Goal: Information Seeking & Learning: Learn about a topic

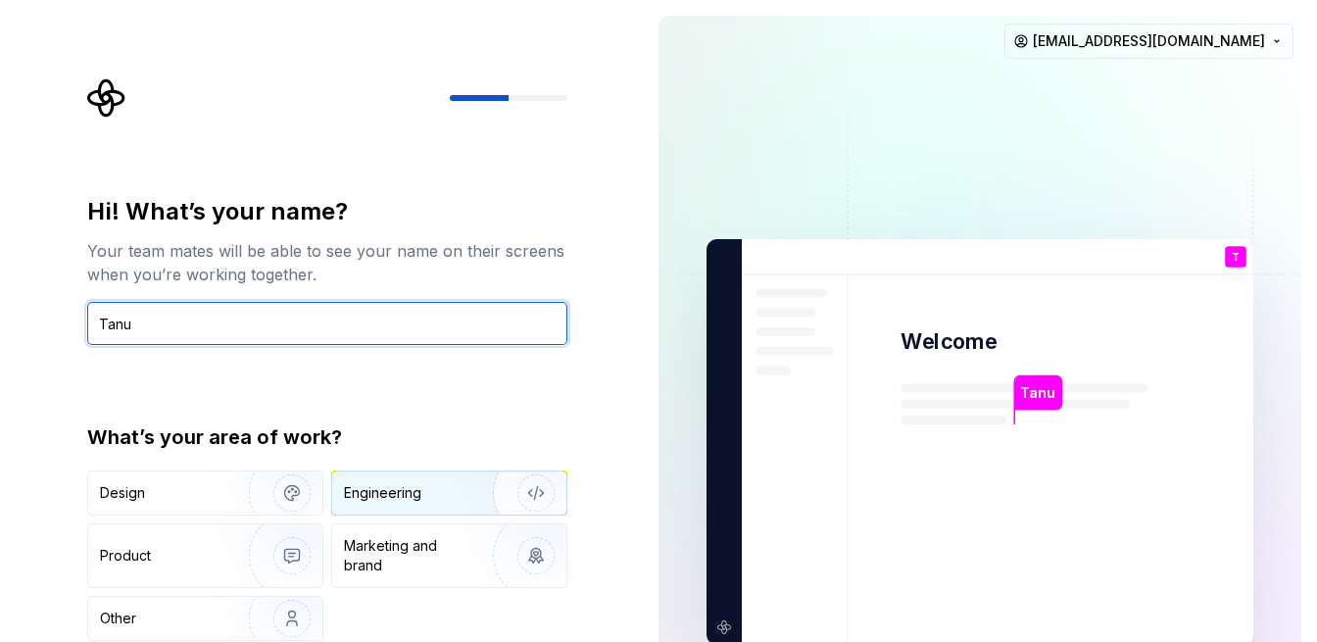
type input "Tanu"
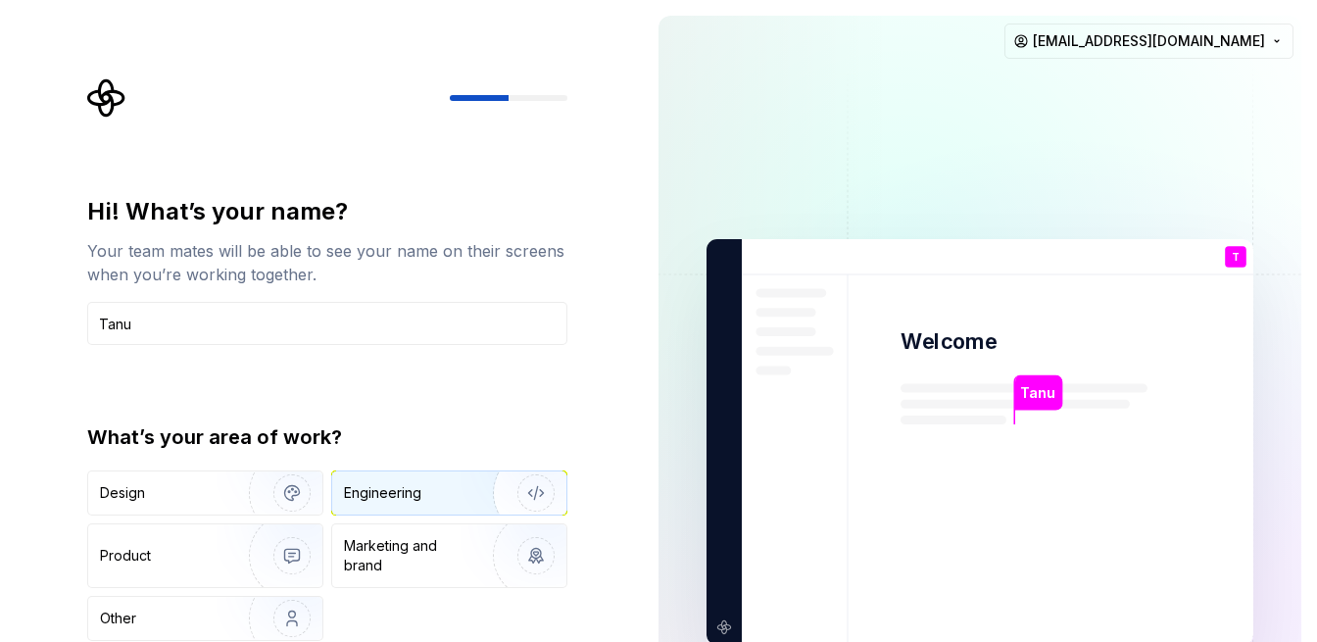
click at [424, 511] on div "Engineering" at bounding box center [449, 492] width 234 height 43
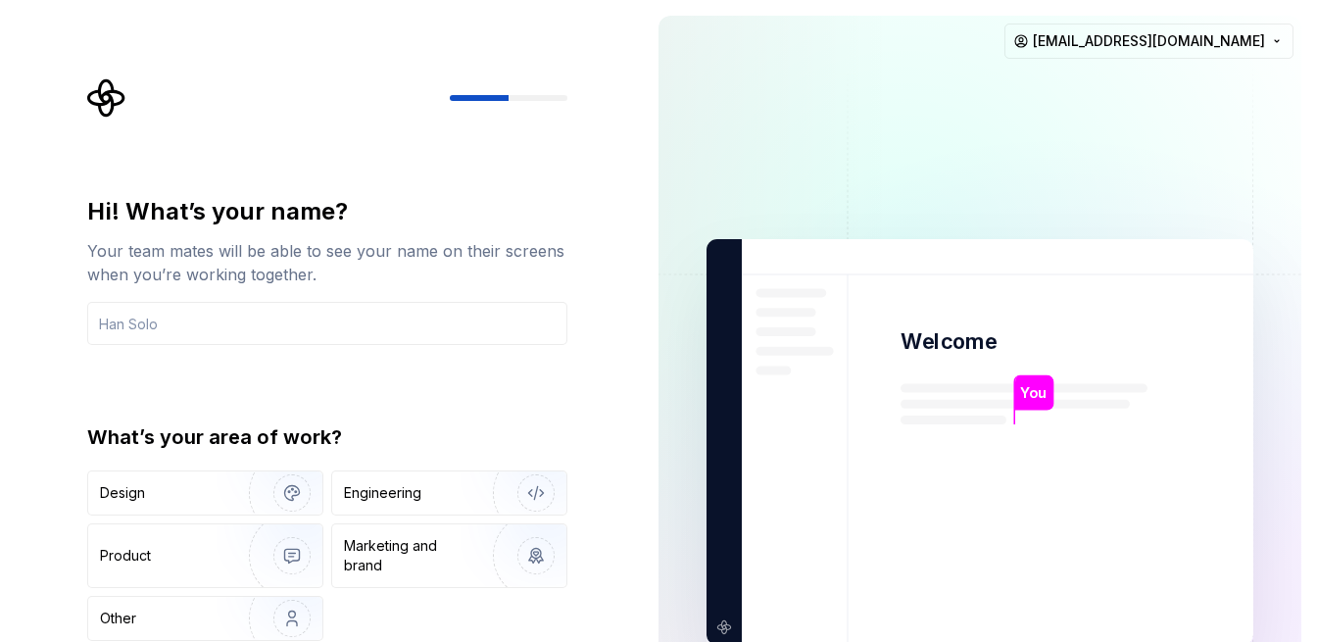
click at [535, 95] on div at bounding box center [509, 98] width 118 height 6
click at [105, 96] on icon "Supernova Logo" at bounding box center [106, 97] width 39 height 39
click at [406, 517] on div "Design Engineering Product Marketing and brand Other" at bounding box center [327, 555] width 480 height 170
click at [409, 502] on div "Engineering" at bounding box center [382, 493] width 77 height 20
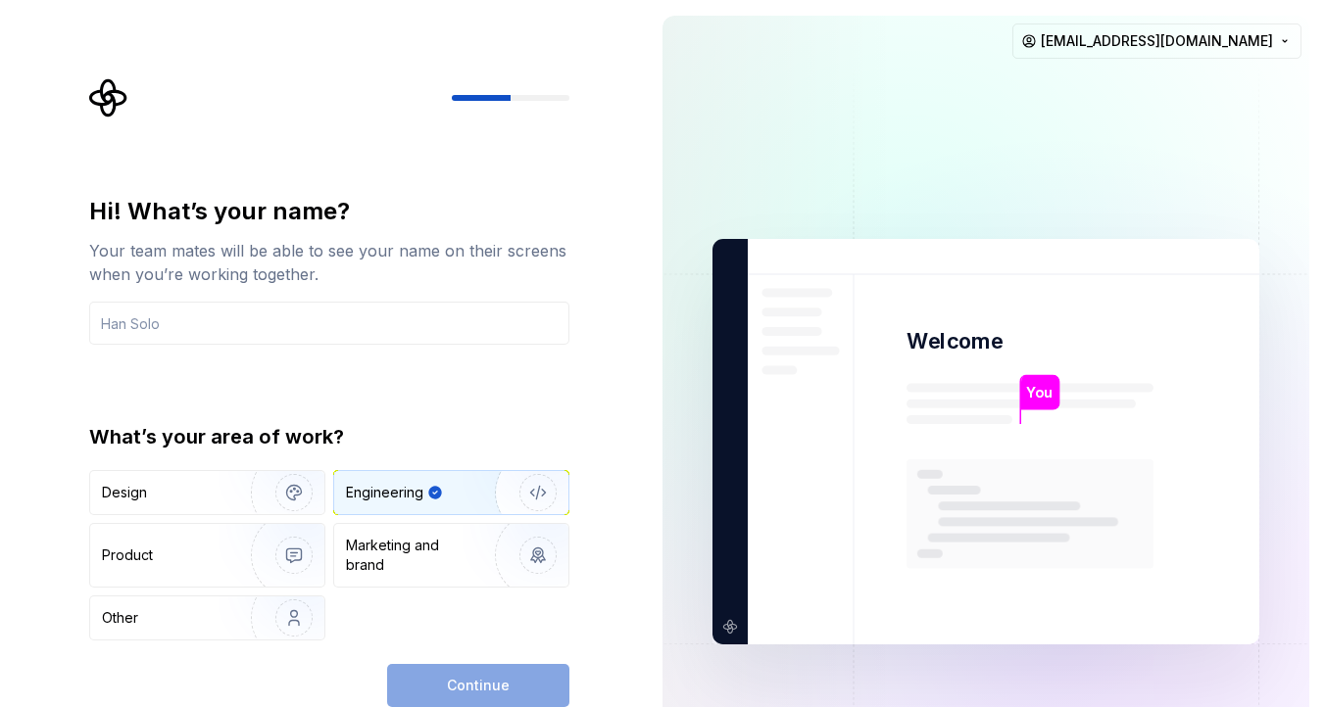
click at [452, 641] on div "Continue" at bounding box center [478, 685] width 182 height 43
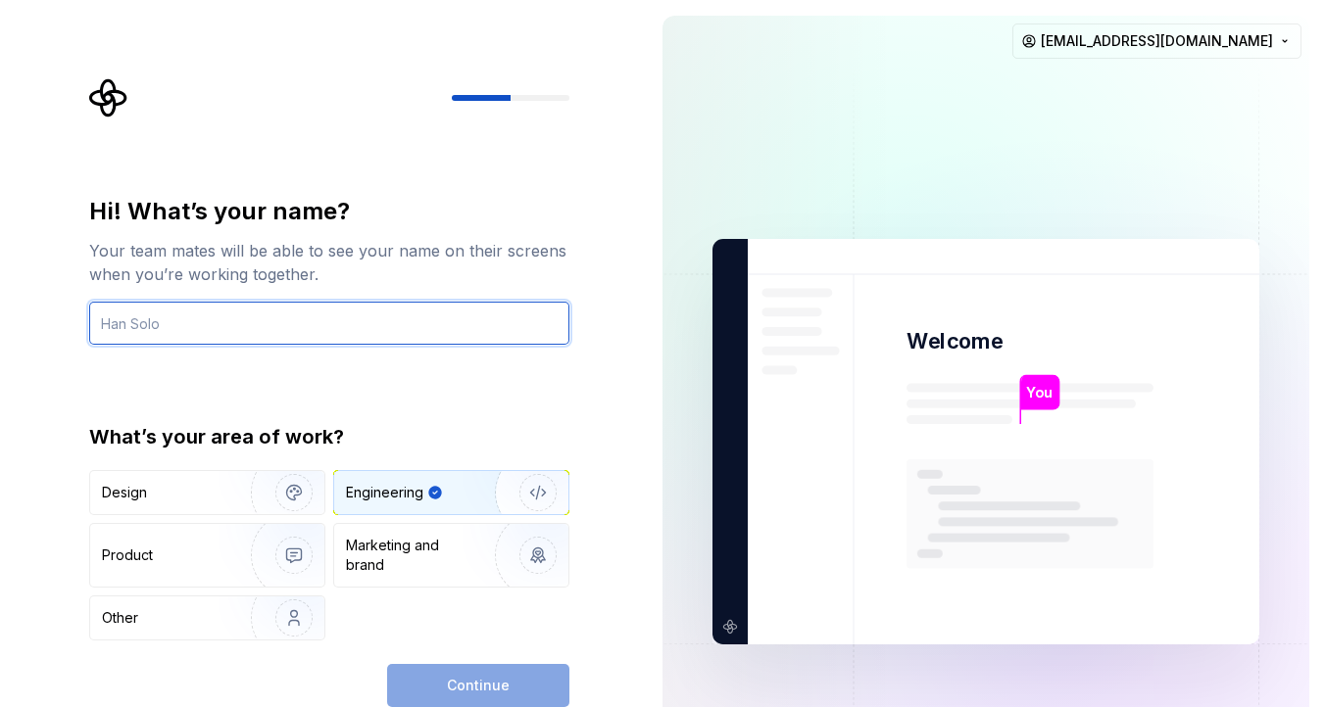
click at [183, 329] on input "text" at bounding box center [329, 323] width 480 height 43
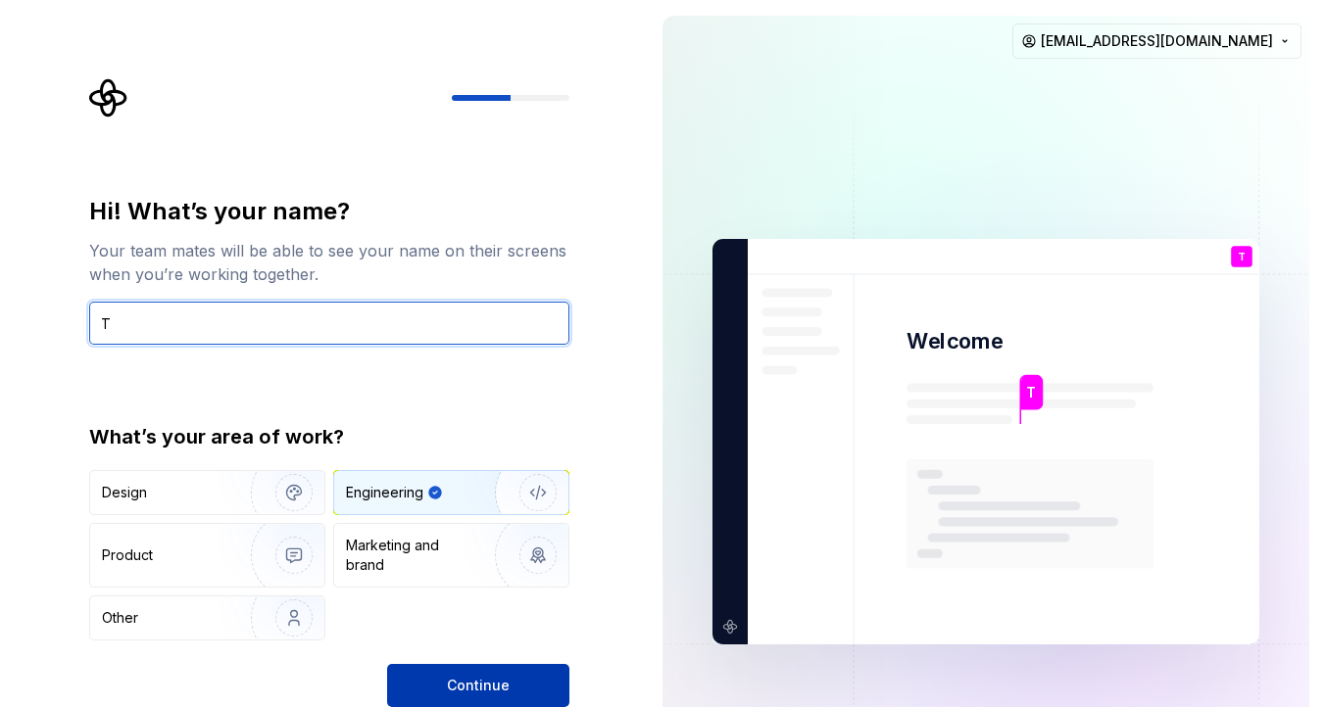
type input "T"
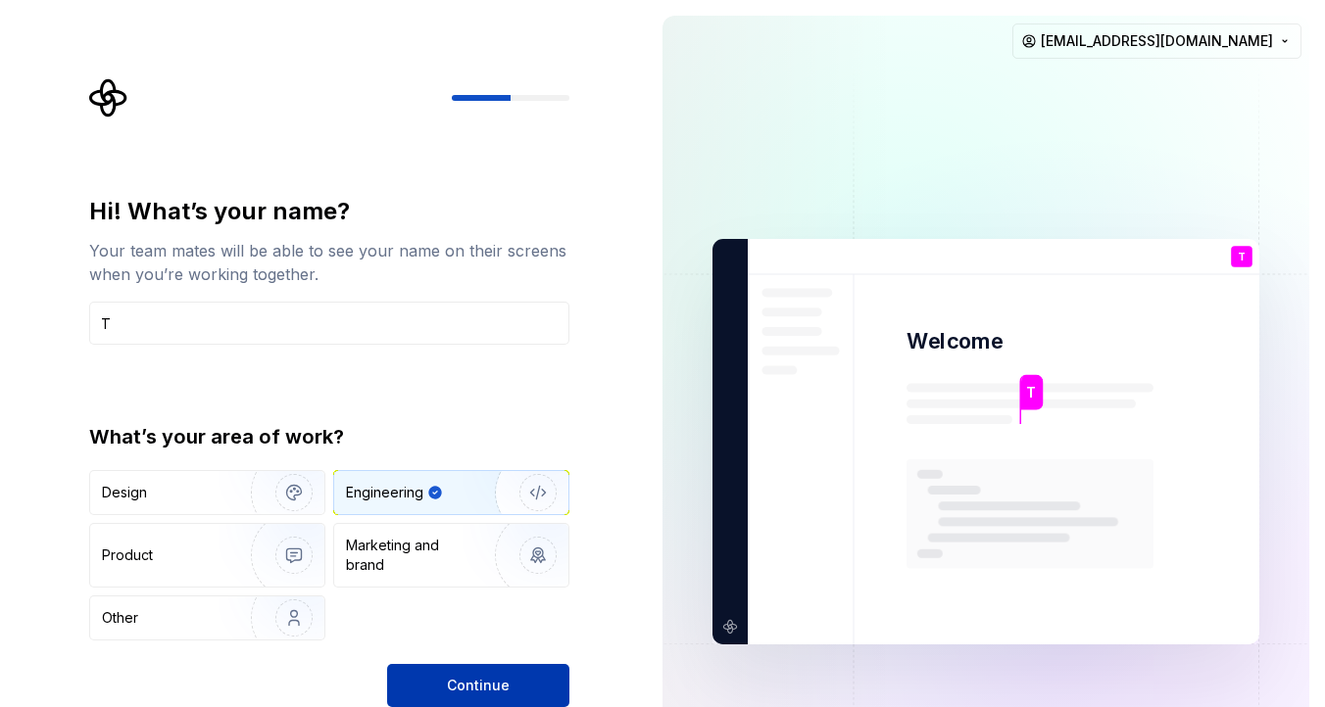
click at [472, 641] on button "Continue" at bounding box center [478, 685] width 182 height 43
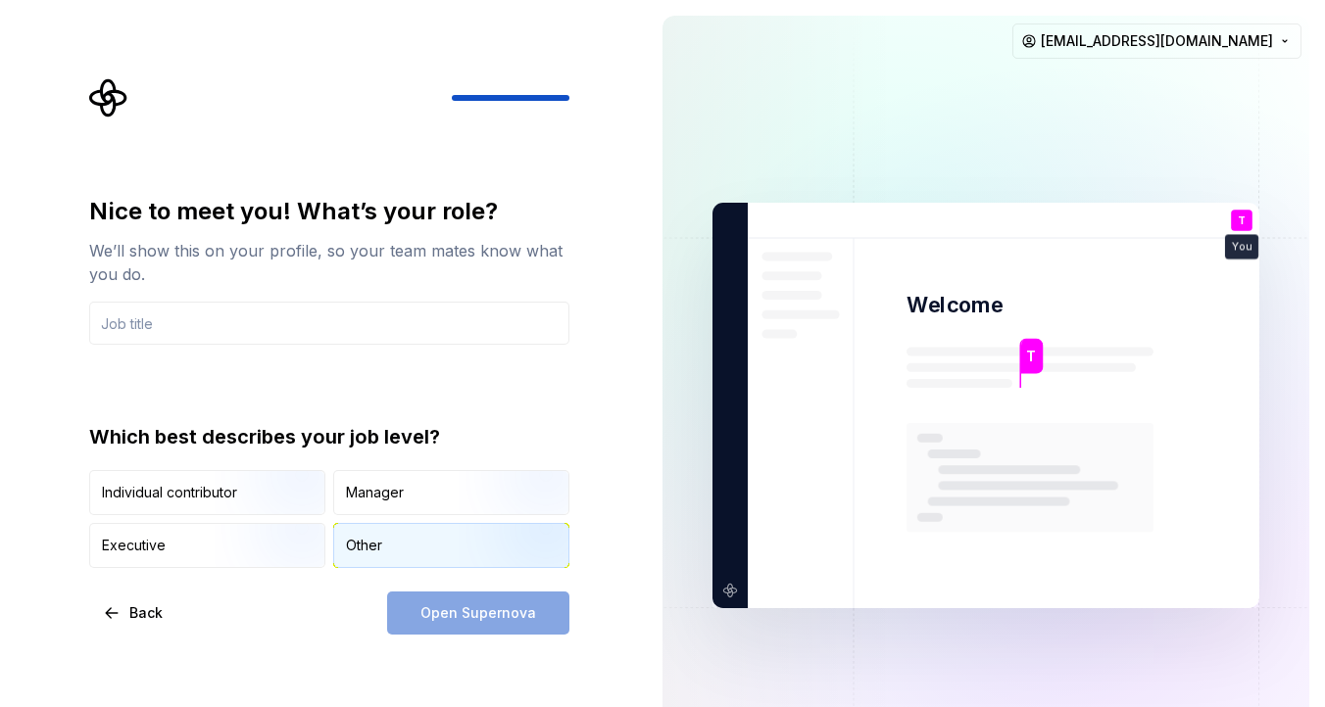
click at [385, 553] on div "Other" at bounding box center [451, 545] width 234 height 43
click at [189, 317] on input "text" at bounding box center [329, 323] width 480 height 43
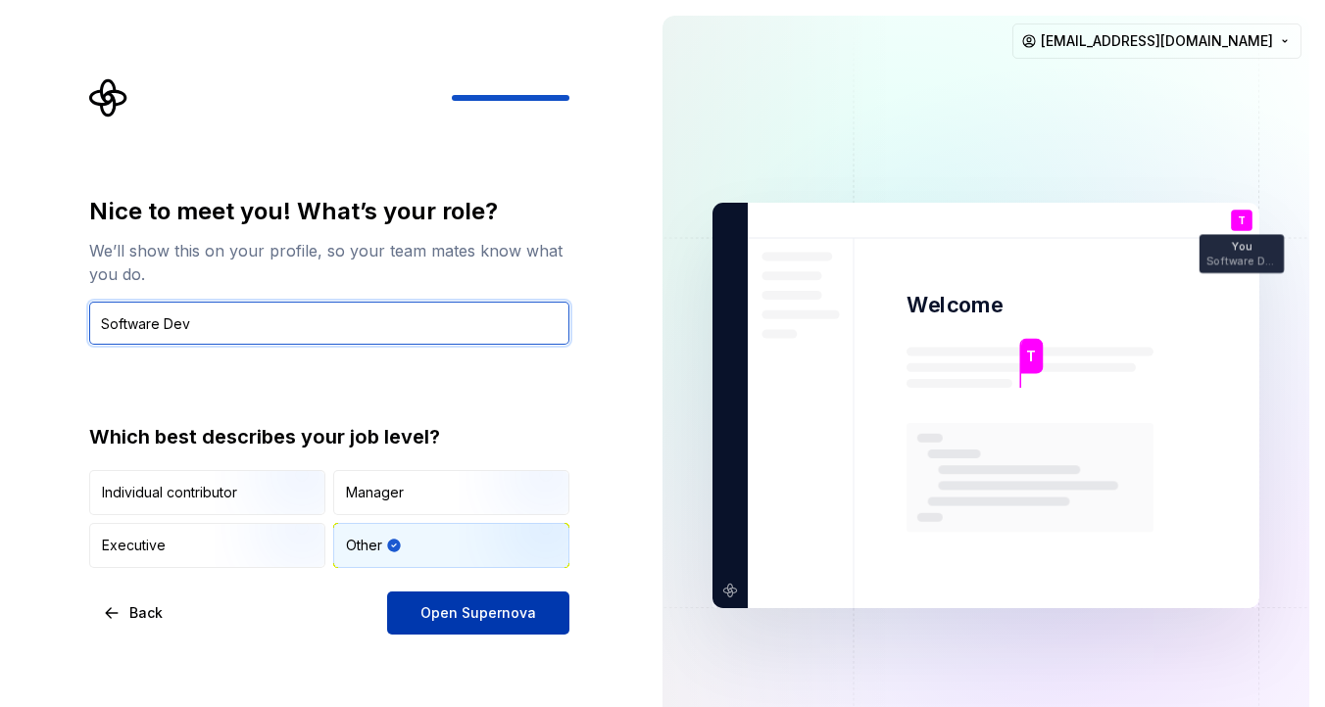
type input "Software Dev"
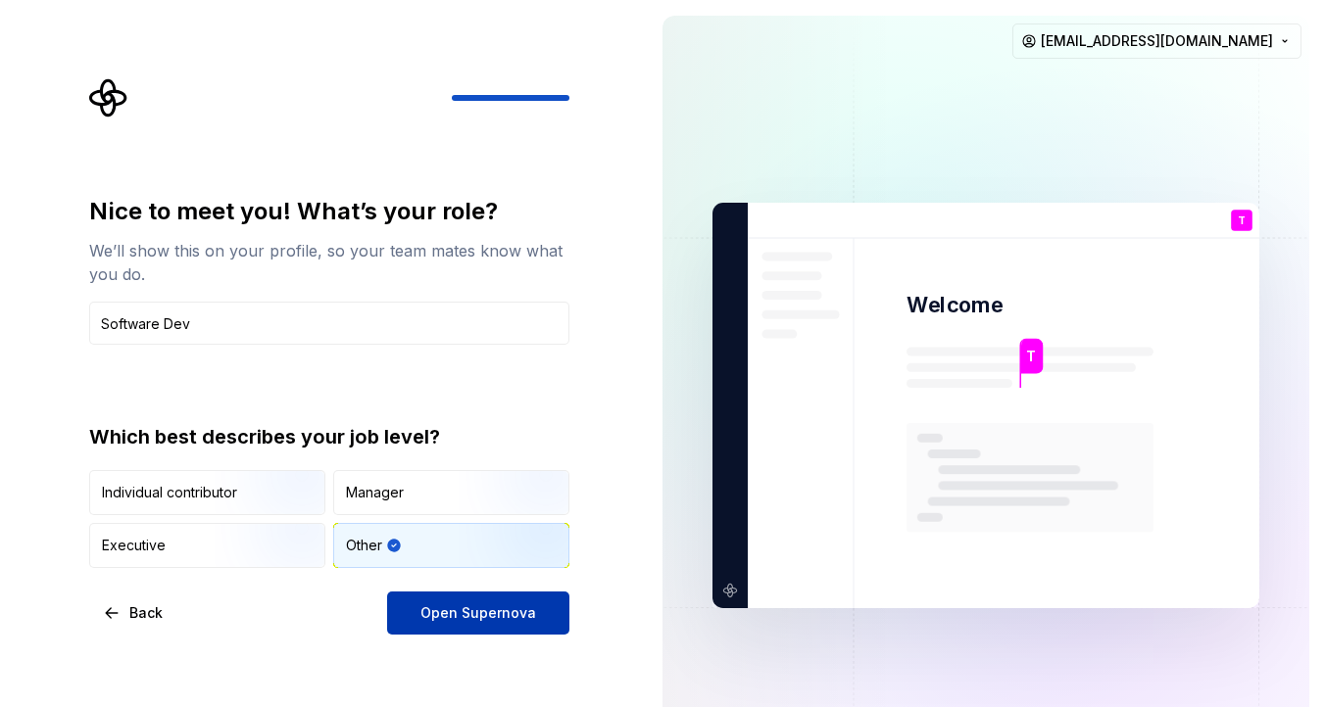
click at [527, 624] on button "Open Supernova" at bounding box center [478, 613] width 182 height 43
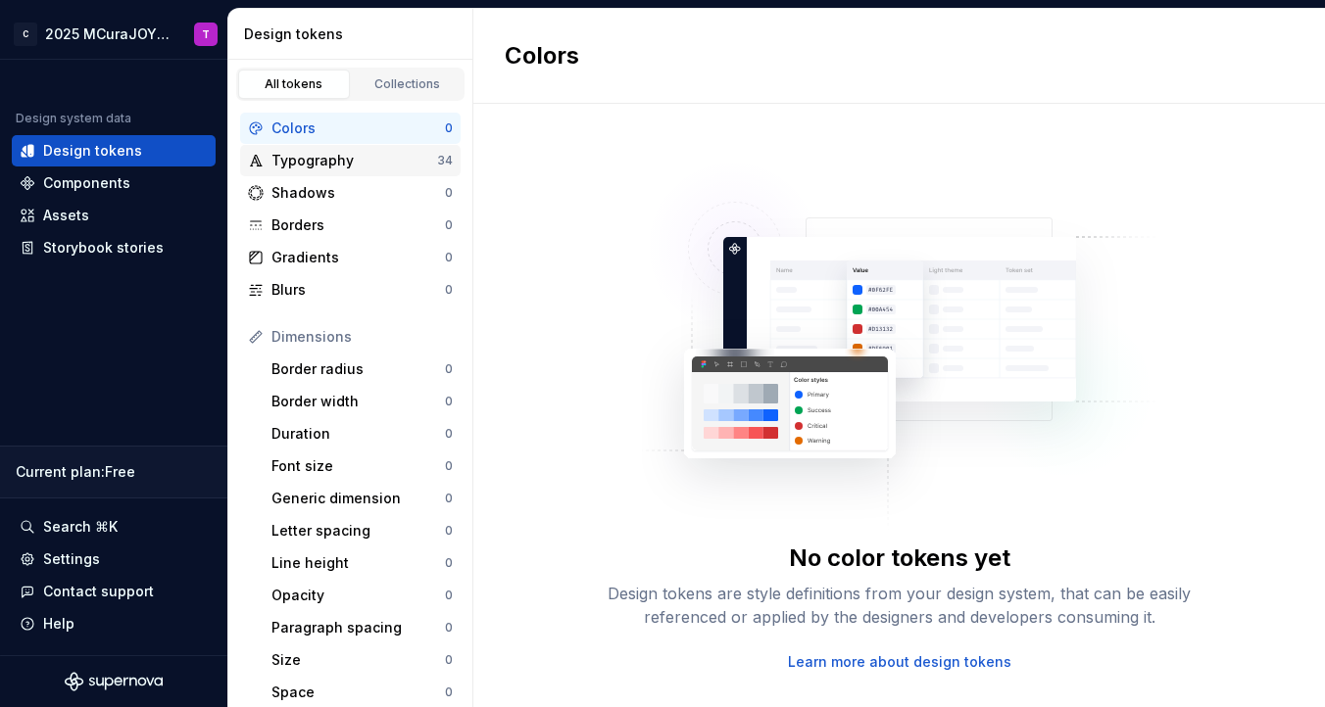
click at [321, 157] on div "Typography" at bounding box center [354, 161] width 166 height 20
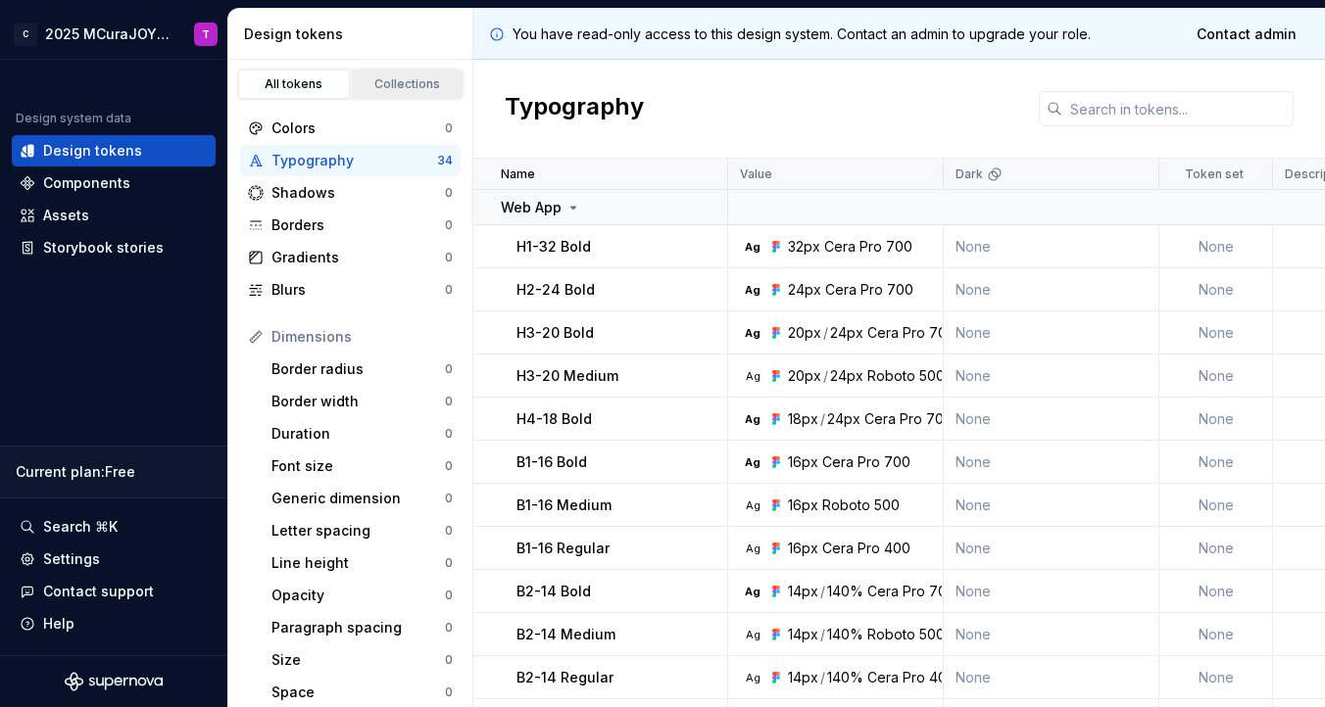
click at [415, 93] on link "Collections" at bounding box center [408, 84] width 112 height 29
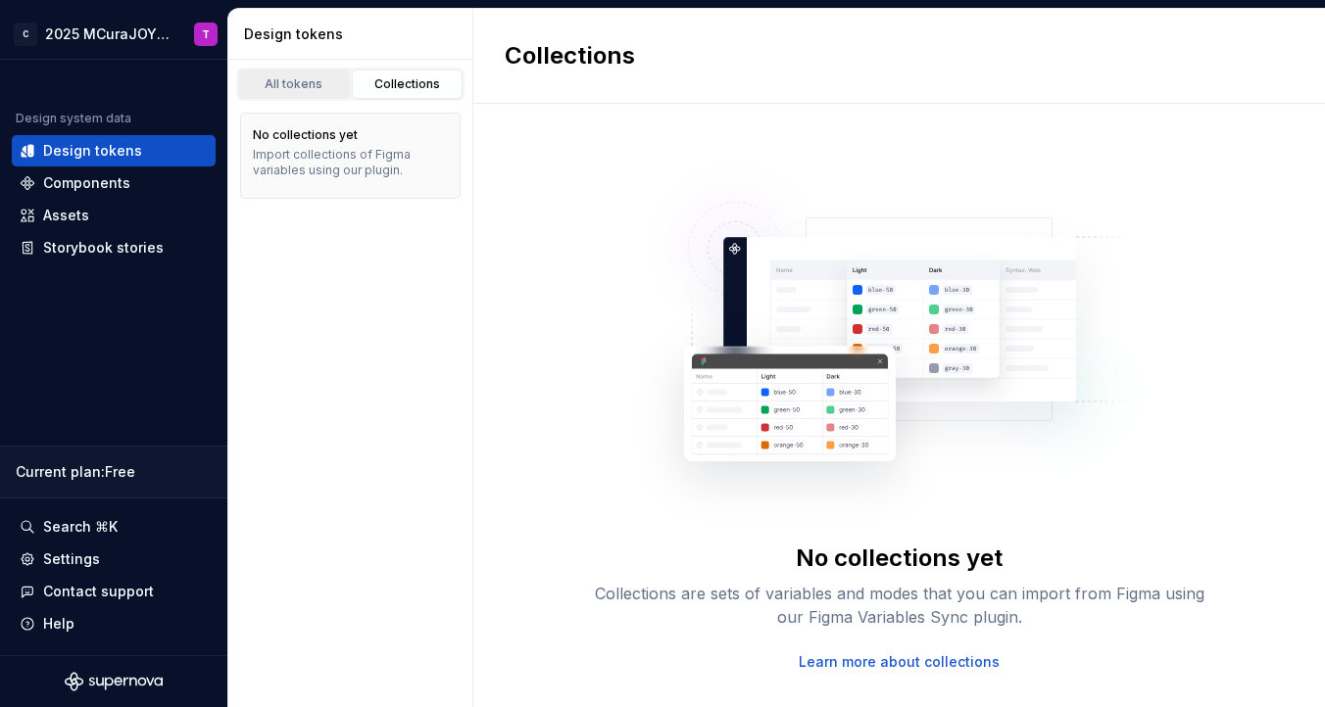
click at [315, 91] on div "All tokens" at bounding box center [294, 84] width 98 height 16
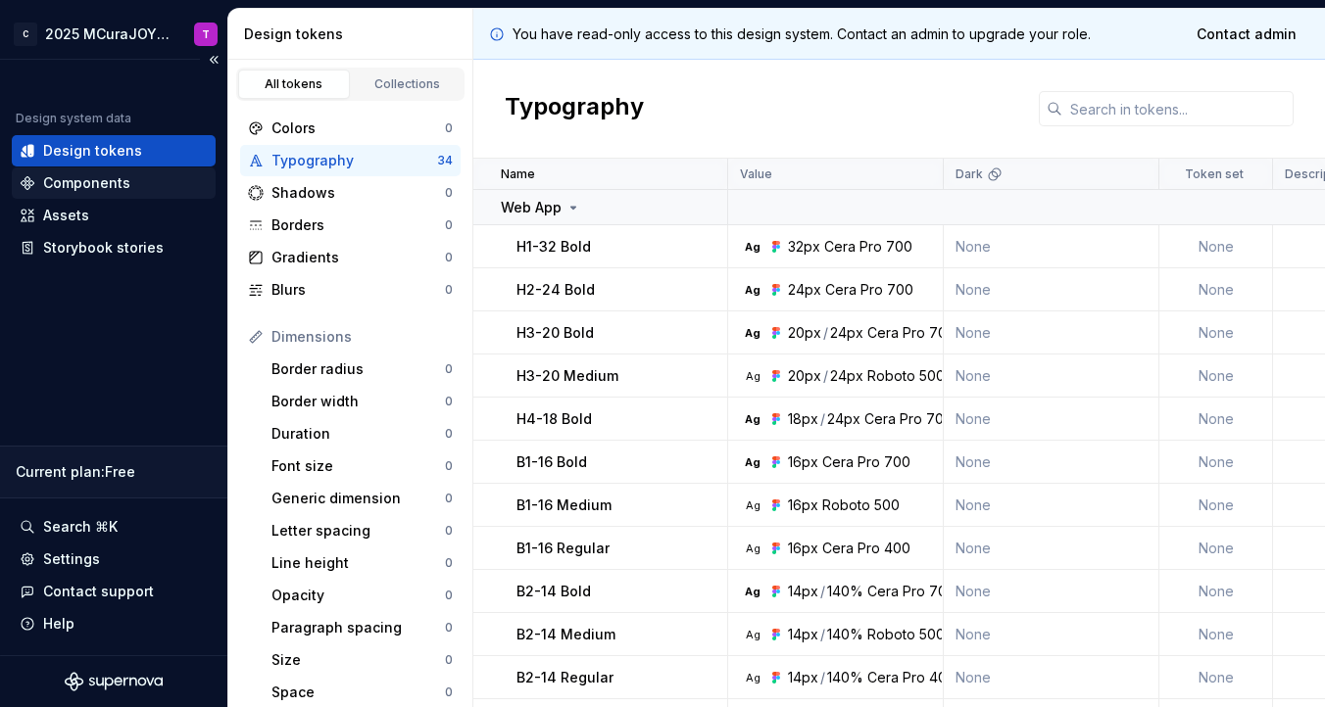
click at [119, 182] on div "Components" at bounding box center [86, 183] width 87 height 20
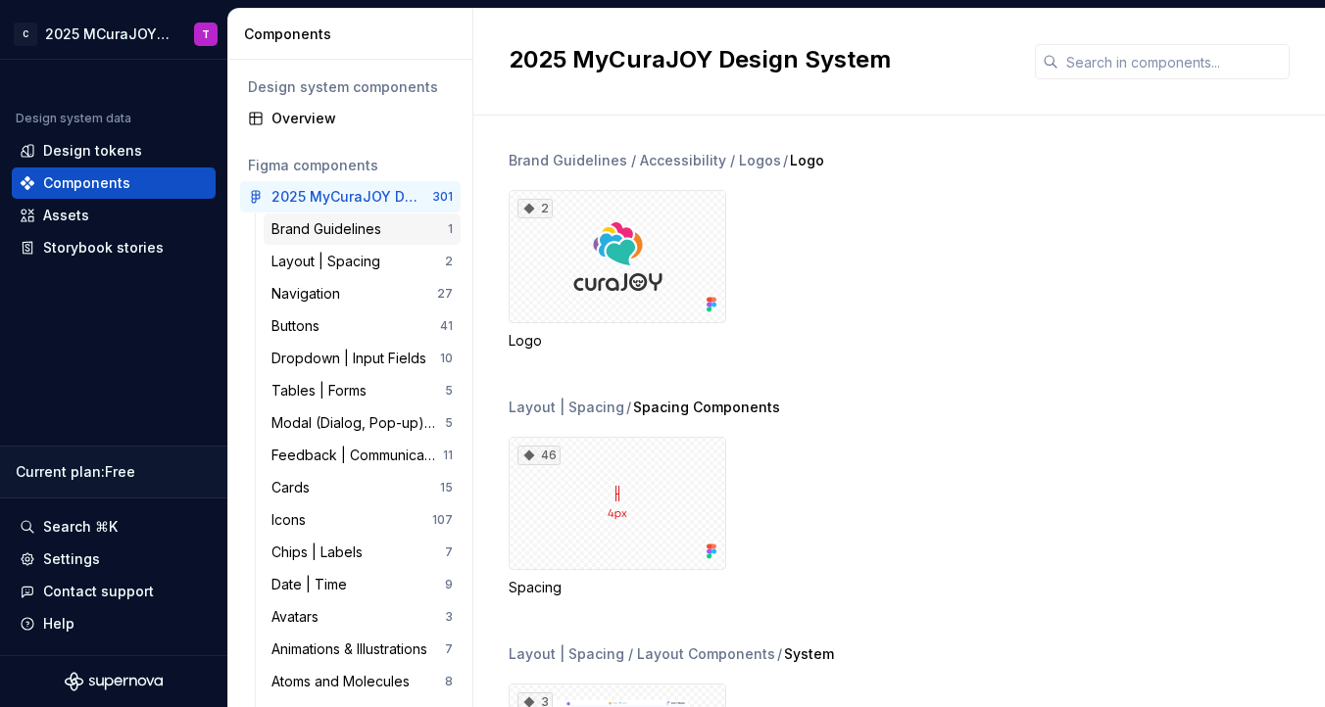
click at [352, 229] on div "Brand Guidelines" at bounding box center [330, 229] width 118 height 20
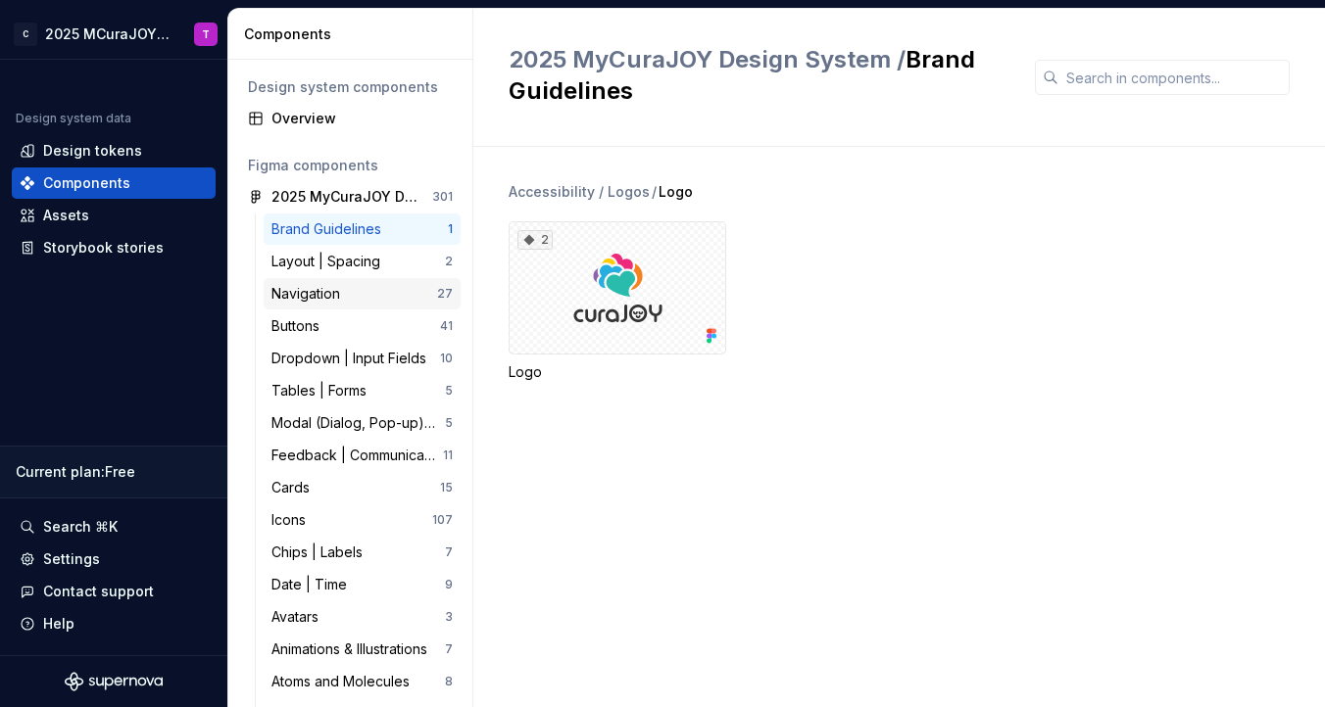
click at [351, 303] on div "Navigation" at bounding box center [354, 294] width 166 height 20
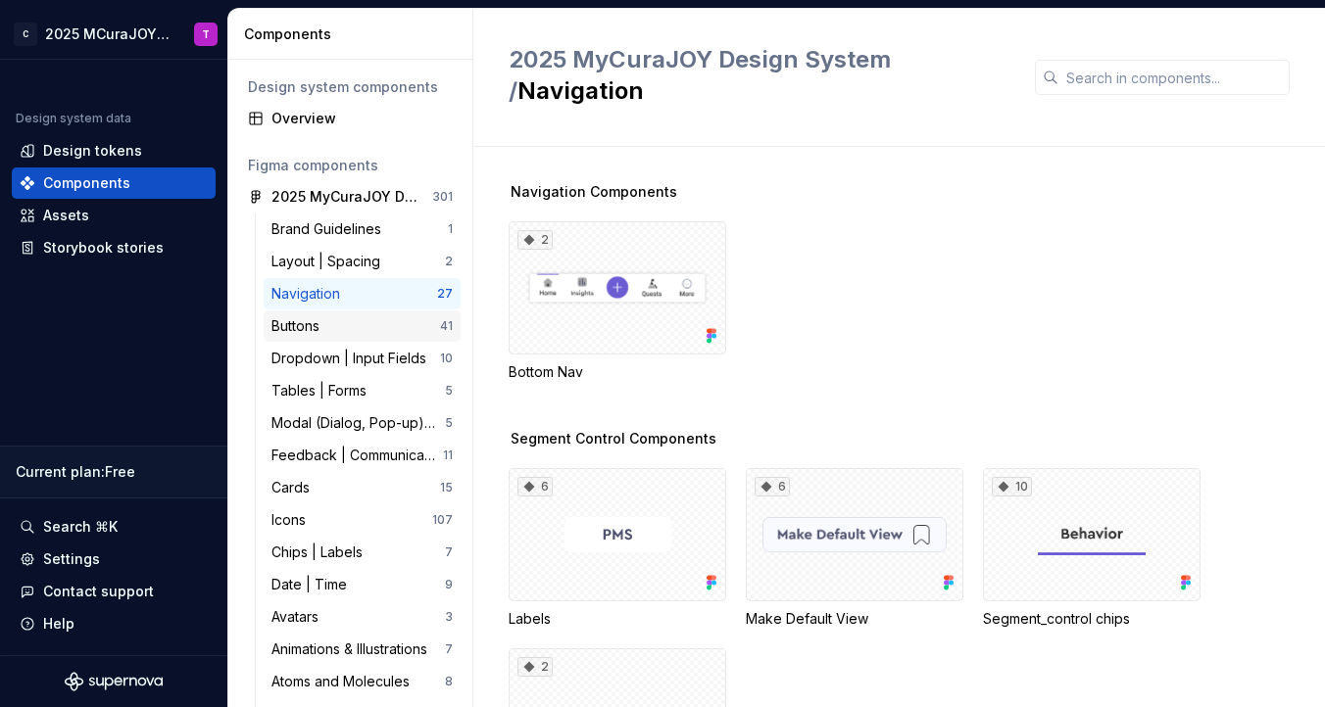
click at [348, 324] on div "Buttons" at bounding box center [355, 327] width 169 height 20
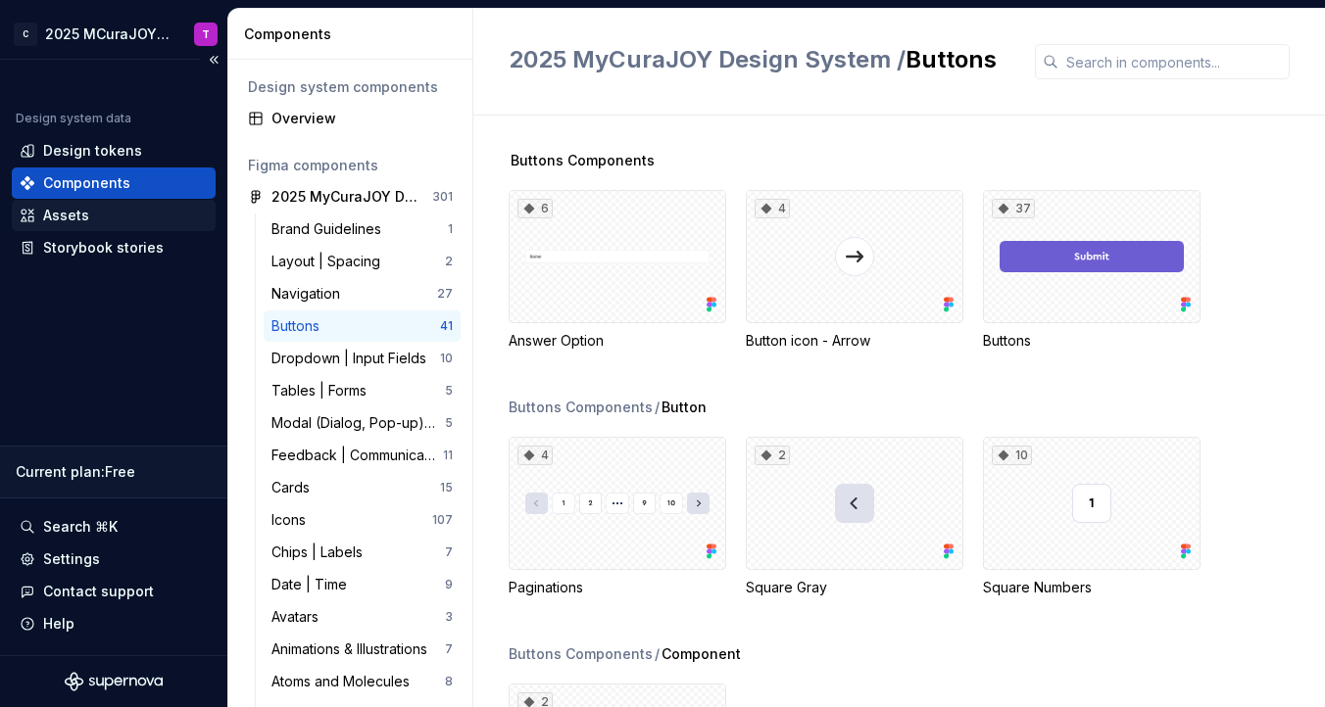
click at [133, 213] on div "Assets" at bounding box center [114, 216] width 188 height 20
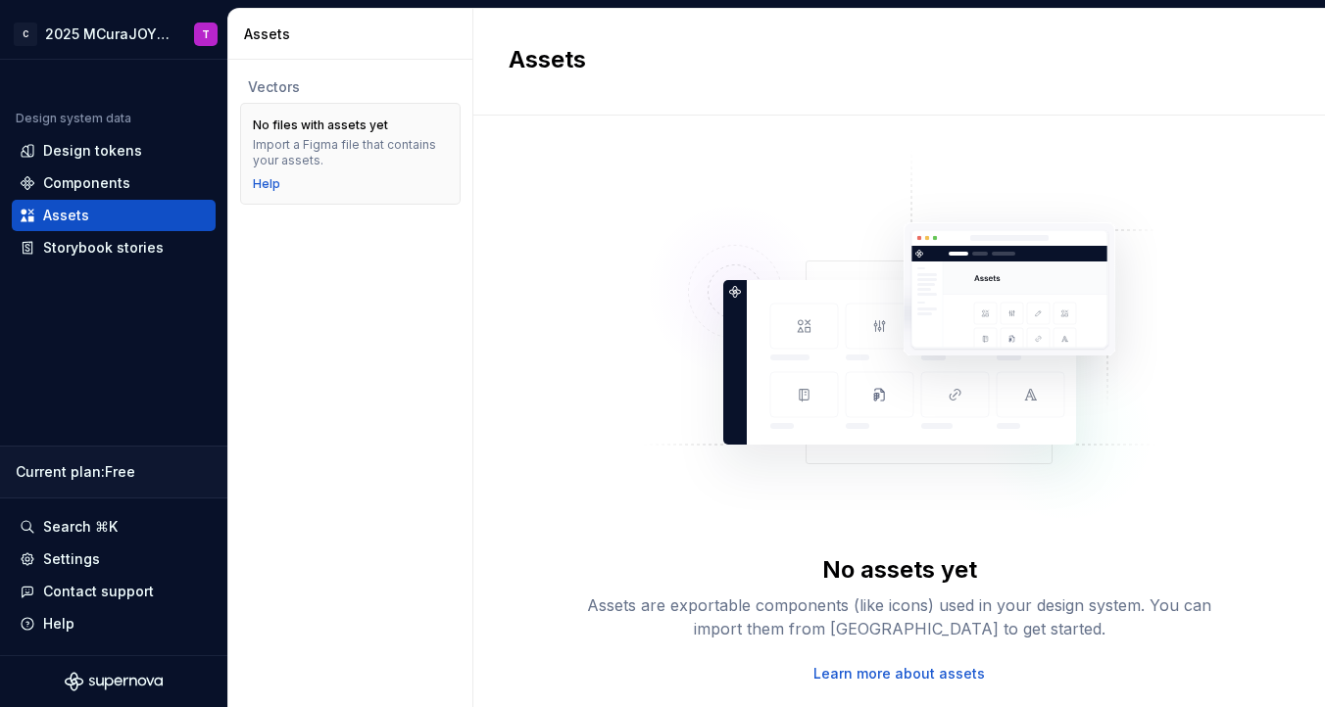
scroll to position [51, 0]
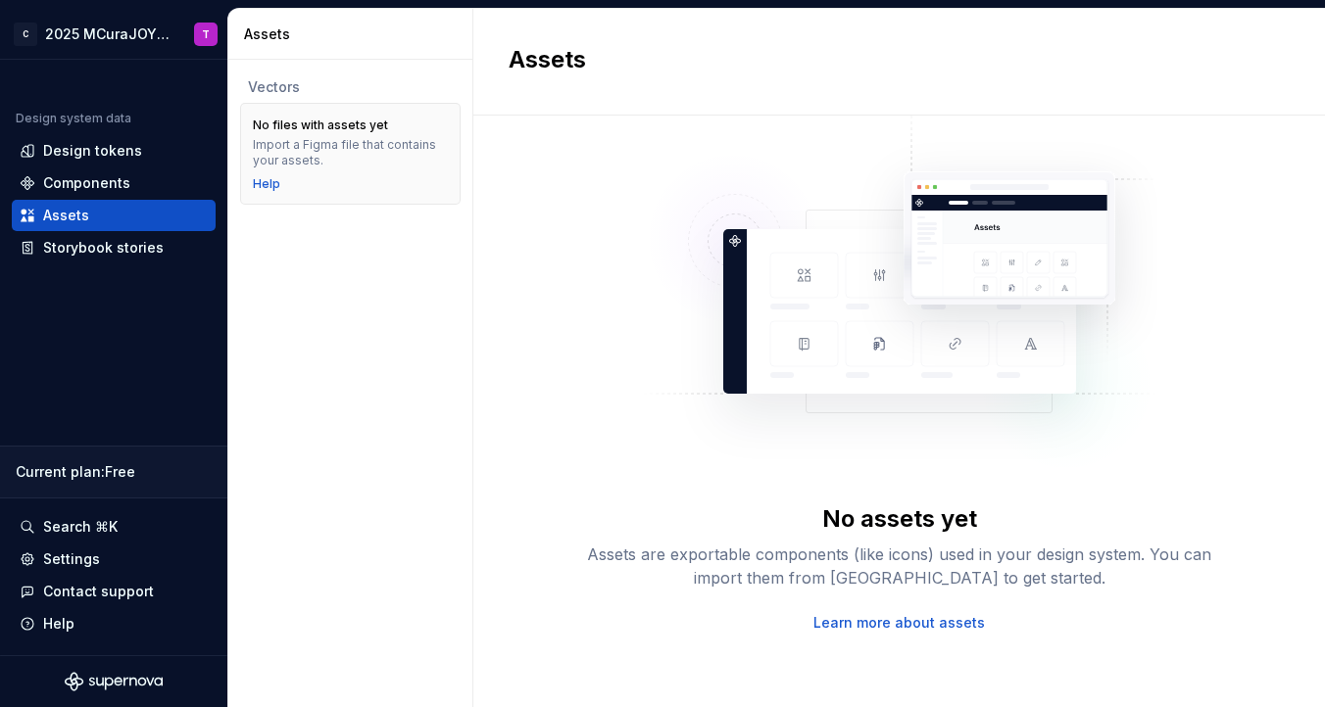
click at [857, 627] on link "Learn more about assets" at bounding box center [898, 623] width 171 height 20
click at [93, 249] on div "Storybook stories" at bounding box center [103, 248] width 121 height 20
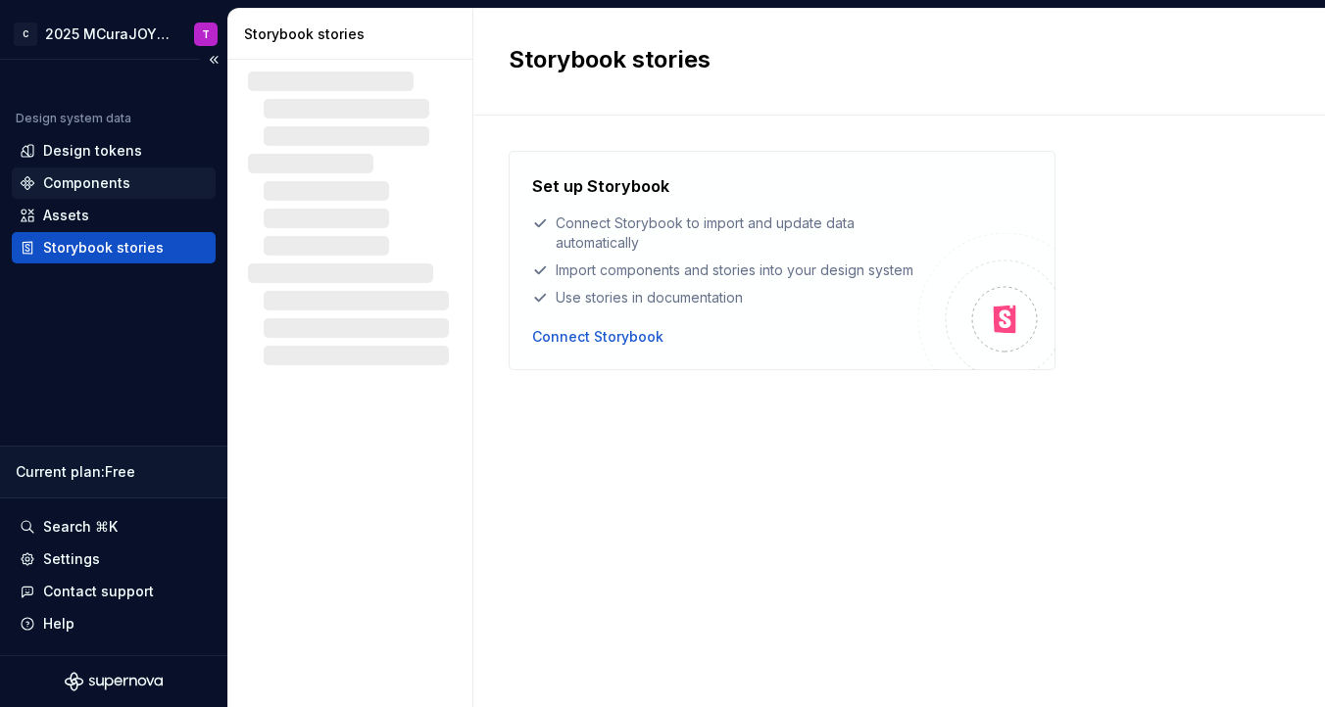
click at [105, 186] on div "Components" at bounding box center [86, 183] width 87 height 20
